Goal: Check status: Check status

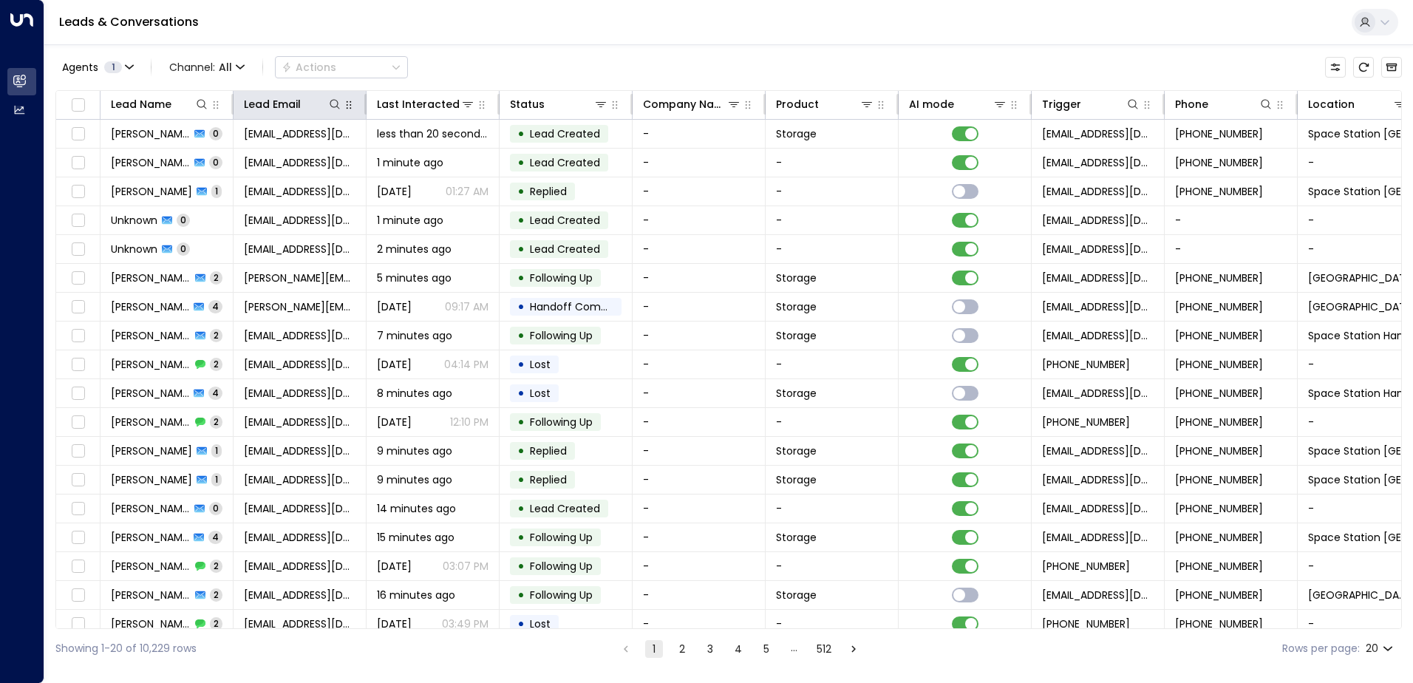
click at [344, 110] on icon "button" at bounding box center [349, 105] width 12 height 12
click at [336, 103] on icon at bounding box center [335, 104] width 12 height 12
type input "**********"
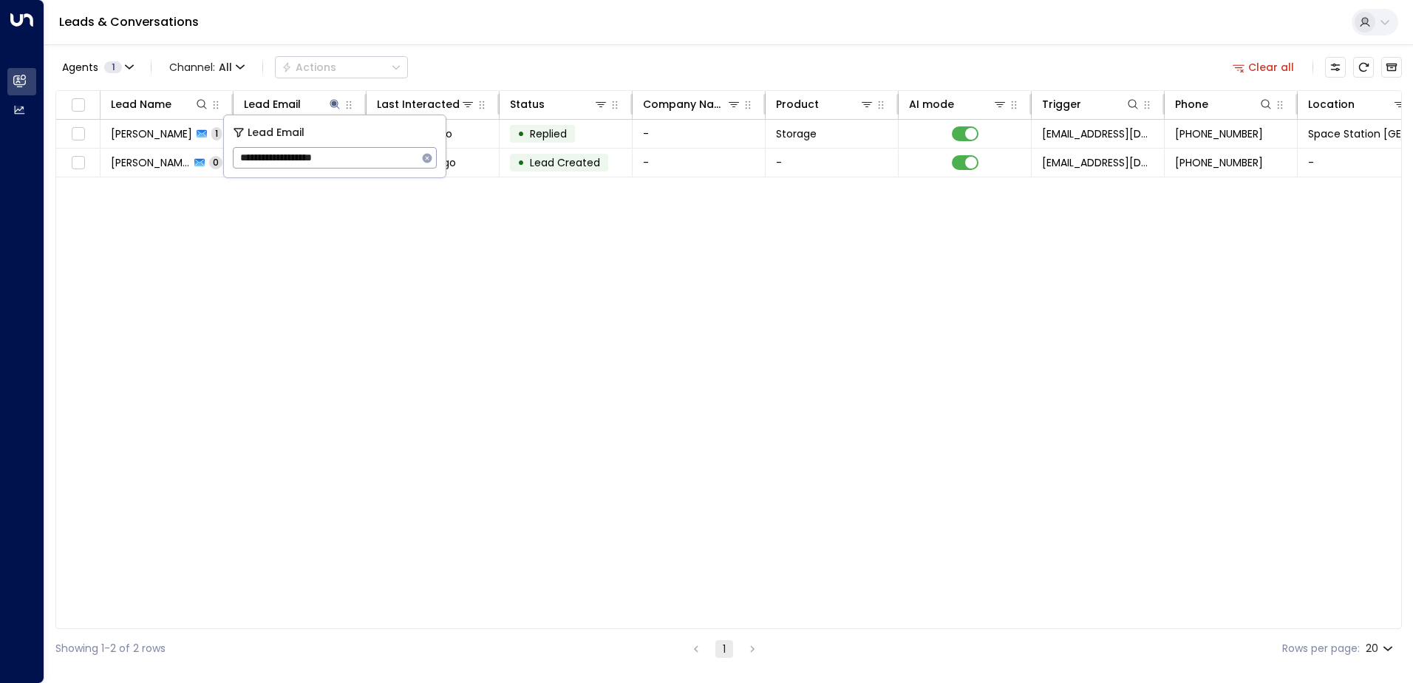
click at [337, 264] on div "Lead Name Lead Email Last Interacted Status Company Name Product AI mode Trigge…" at bounding box center [728, 359] width 1347 height 539
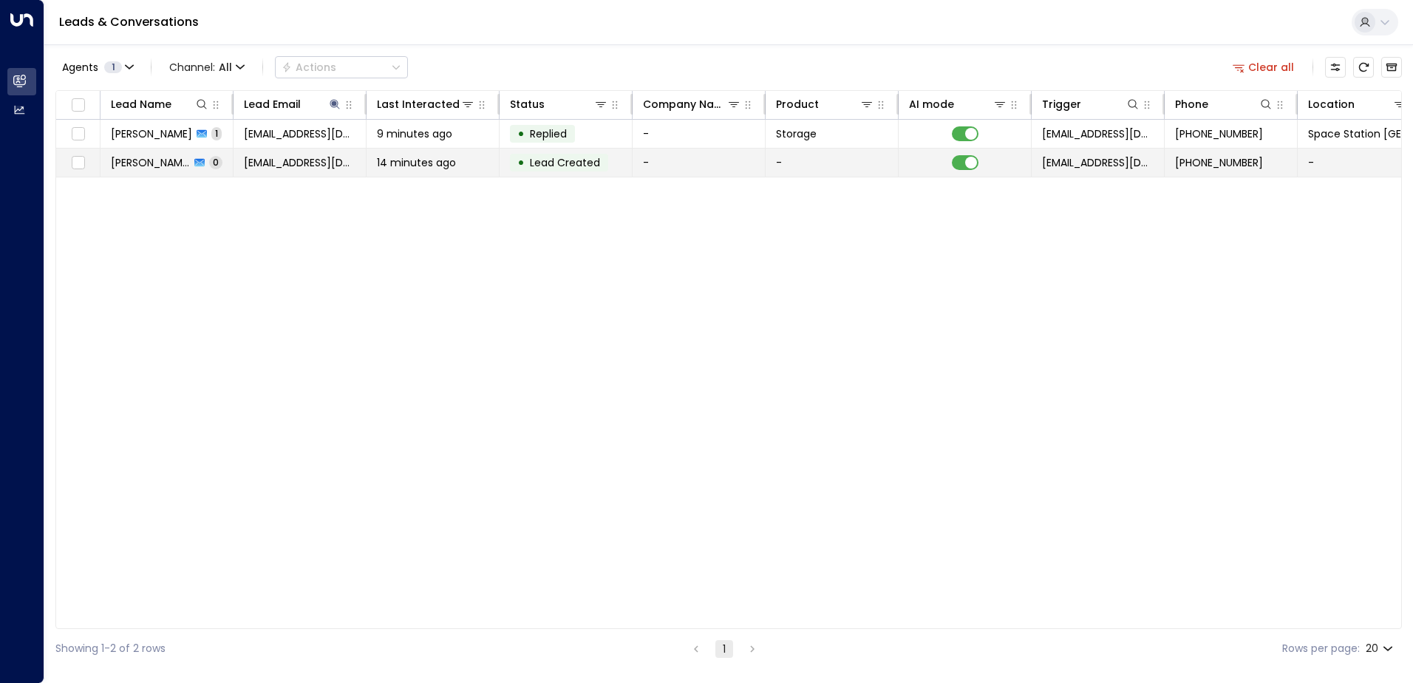
click at [507, 157] on td "• Lead Created" at bounding box center [566, 163] width 133 height 28
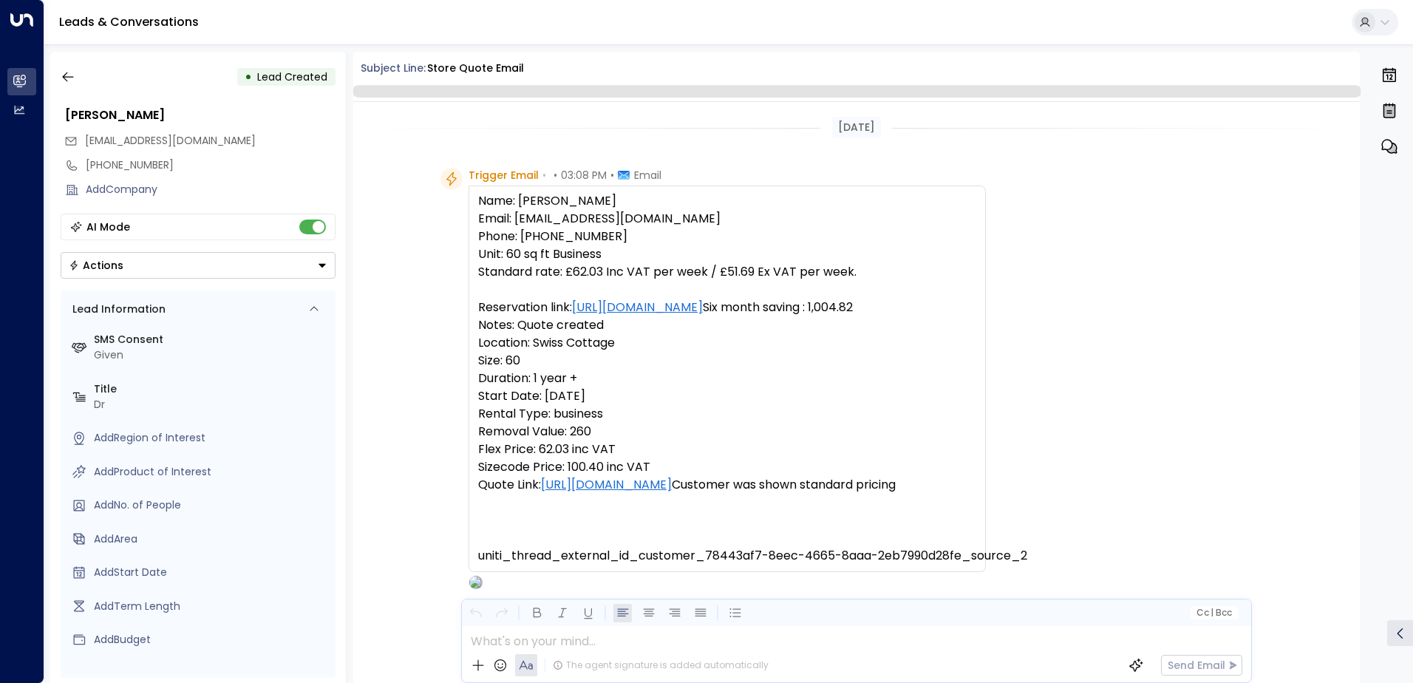
scroll to position [90, 0]
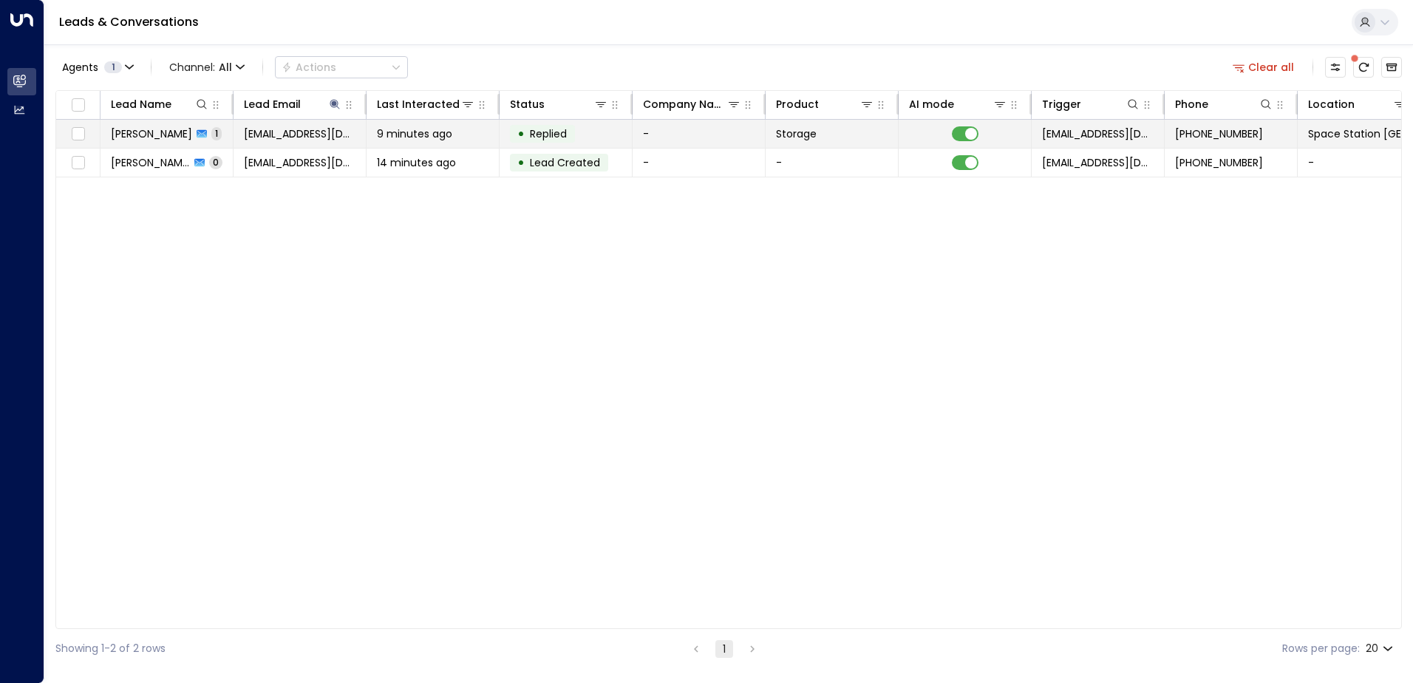
click at [466, 129] on div "9 minutes ago" at bounding box center [433, 133] width 112 height 15
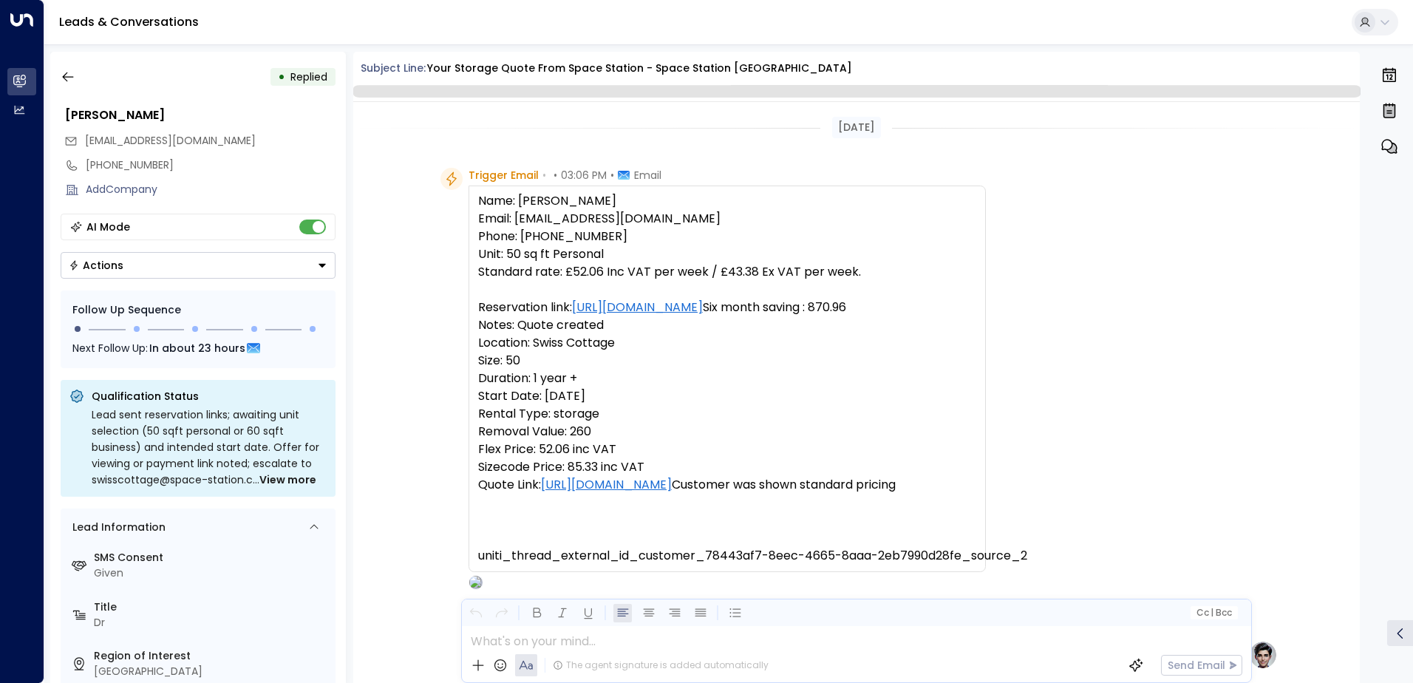
scroll to position [489, 0]
